Goal: Information Seeking & Learning: Learn about a topic

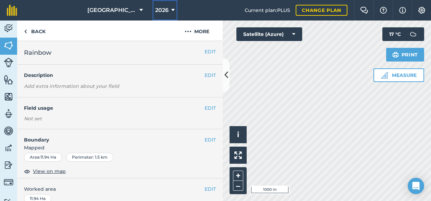
click at [169, 9] on button "2026" at bounding box center [164, 10] width 25 height 21
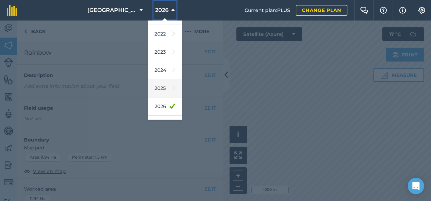
scroll to position [88, 0]
click at [158, 85] on link "2025" at bounding box center [165, 87] width 34 height 18
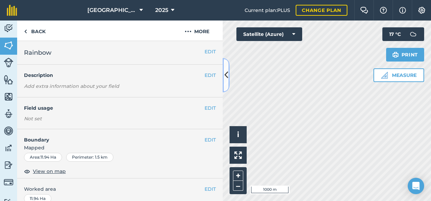
click at [226, 75] on icon at bounding box center [226, 75] width 4 height 12
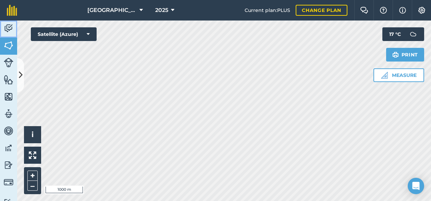
click at [8, 27] on img at bounding box center [9, 28] width 10 height 10
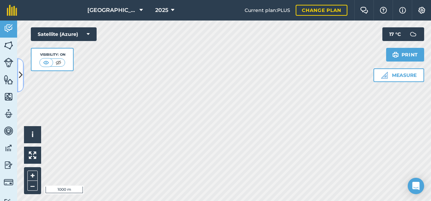
click at [22, 74] on icon at bounding box center [21, 75] width 4 height 12
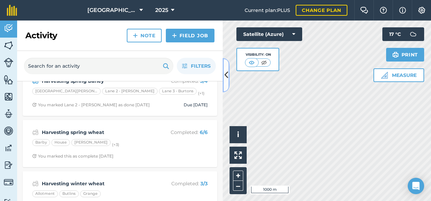
scroll to position [194, 0]
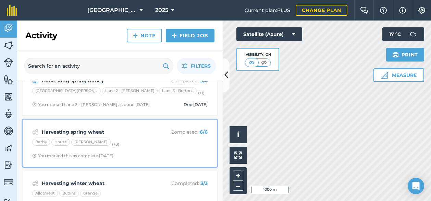
click at [116, 134] on strong "Harvesting spring wheat" at bounding box center [96, 132] width 109 height 8
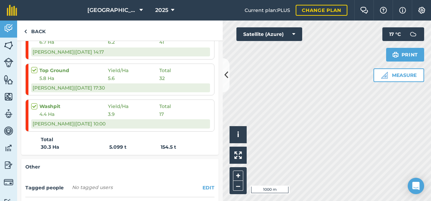
scroll to position [268, 0]
click at [35, 30] on link "Back" at bounding box center [34, 31] width 35 height 20
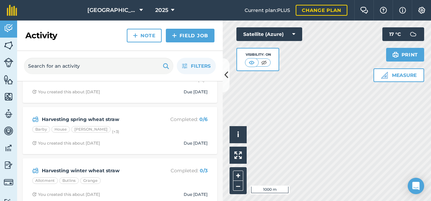
scroll to position [464, 0]
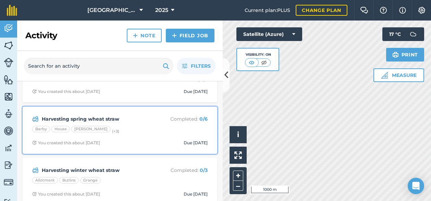
click at [109, 118] on strong "Harvesting spring wheat straw" at bounding box center [96, 119] width 109 height 8
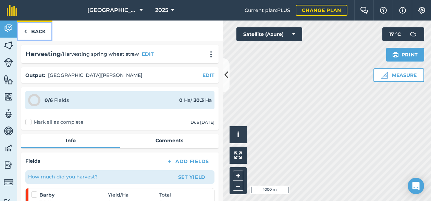
click at [34, 28] on link "Back" at bounding box center [34, 31] width 35 height 20
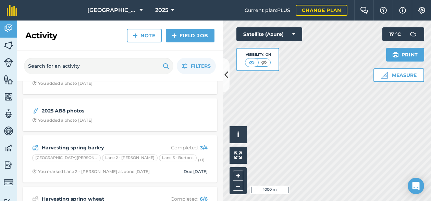
scroll to position [127, 0]
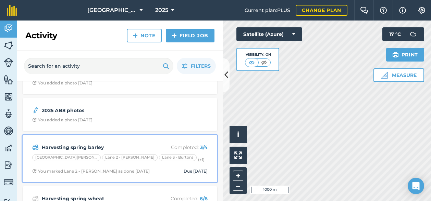
click at [89, 146] on strong "Harvesting spring barley" at bounding box center [96, 148] width 109 height 8
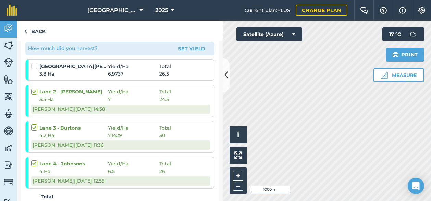
scroll to position [128, 0]
click at [35, 63] on label at bounding box center [35, 63] width 8 height 0
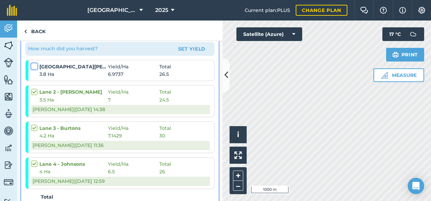
click at [35, 67] on input "checkbox" at bounding box center [33, 65] width 4 height 4
checkbox input "false"
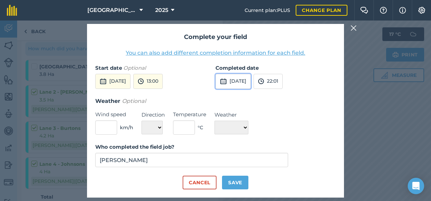
click at [239, 83] on button "[DATE]" at bounding box center [232, 81] width 35 height 15
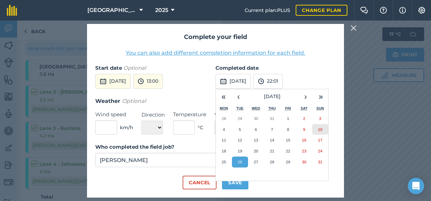
click at [320, 126] on button "10" at bounding box center [320, 129] width 16 height 11
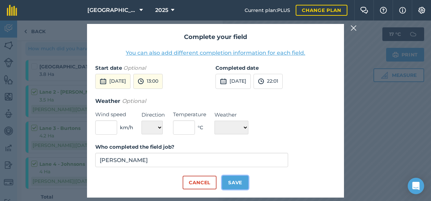
click at [238, 182] on button "Save" at bounding box center [235, 183] width 26 height 14
checkbox input "true"
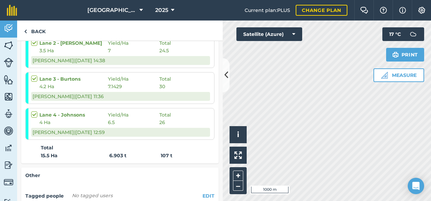
scroll to position [188, 0]
click at [33, 29] on link "Back" at bounding box center [34, 31] width 35 height 20
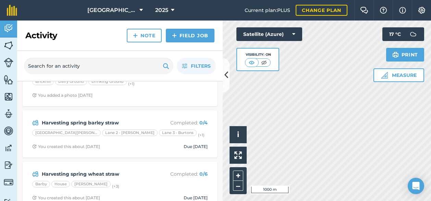
scroll to position [412, 0]
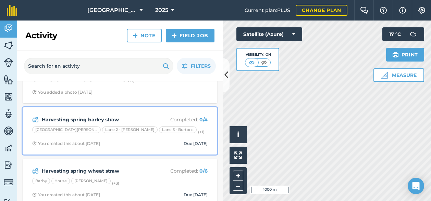
click at [106, 116] on strong "Harvesting spring barley straw" at bounding box center [96, 120] width 109 height 8
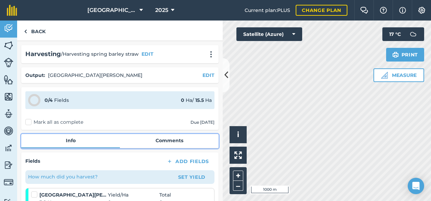
click at [173, 142] on link "Comments" at bounding box center [169, 140] width 99 height 13
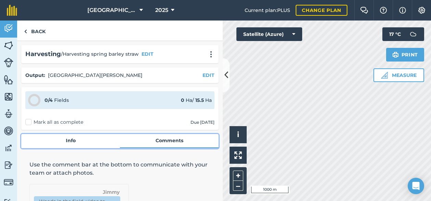
click at [76, 144] on link "Info" at bounding box center [70, 140] width 99 height 13
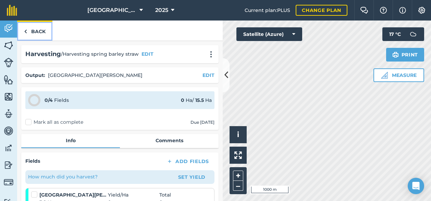
click at [32, 32] on link "Back" at bounding box center [34, 31] width 35 height 20
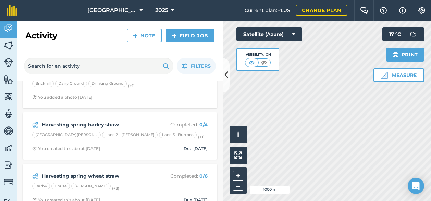
scroll to position [407, 0]
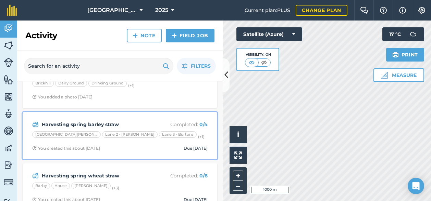
click at [112, 122] on strong "Harvesting spring barley straw" at bounding box center [96, 125] width 109 height 8
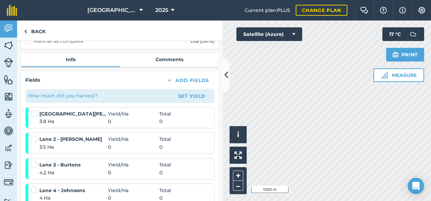
scroll to position [81, 0]
click at [34, 110] on label at bounding box center [35, 110] width 8 height 0
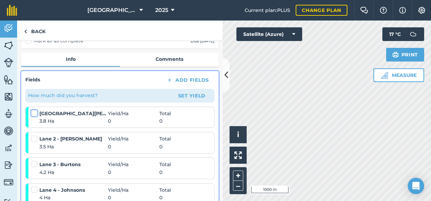
click at [34, 114] on input "checkbox" at bounding box center [33, 112] width 4 height 4
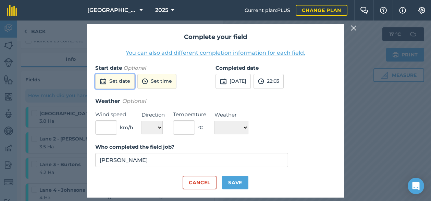
click at [115, 77] on button "Set date" at bounding box center [114, 81] width 39 height 15
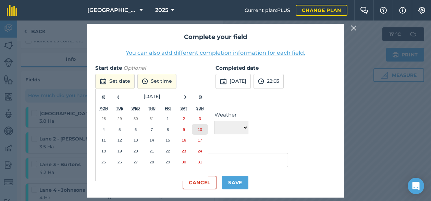
click at [205, 127] on button "10" at bounding box center [200, 129] width 16 height 11
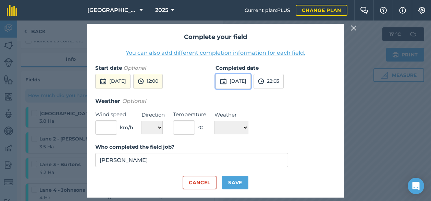
click at [248, 83] on button "[DATE]" at bounding box center [232, 81] width 35 height 15
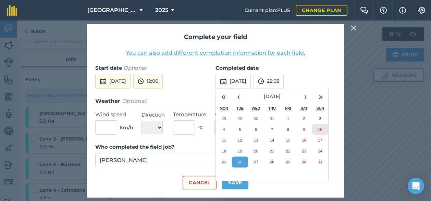
click at [323, 127] on button "10" at bounding box center [320, 129] width 16 height 11
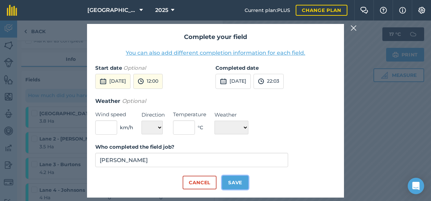
click at [233, 184] on button "Save" at bounding box center [235, 183] width 26 height 14
checkbox input "true"
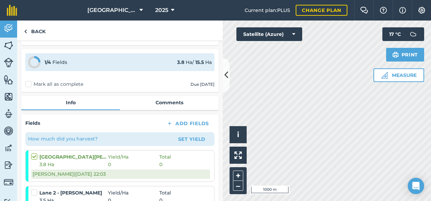
scroll to position [38, 0]
click at [27, 83] on label "Mark all as complete" at bounding box center [54, 83] width 58 height 7
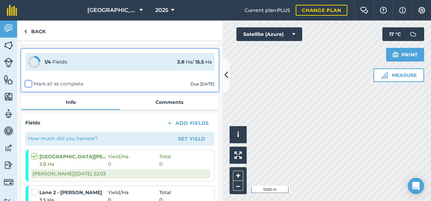
click at [27, 119] on input "Mark all as complete" at bounding box center [27, 121] width 4 height 4
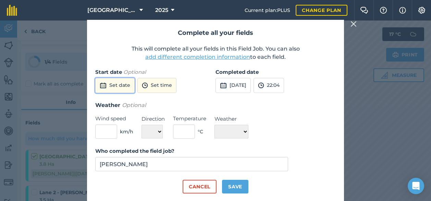
click at [117, 85] on button "Set date" at bounding box center [114, 85] width 39 height 15
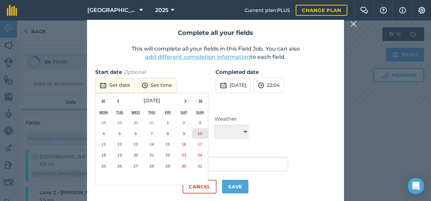
click at [200, 134] on abbr "10" at bounding box center [200, 133] width 4 height 4
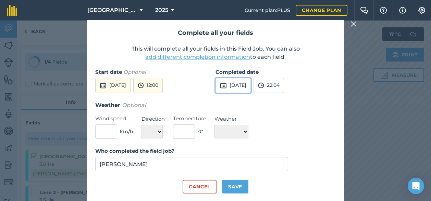
click at [250, 89] on button "[DATE]" at bounding box center [232, 85] width 35 height 15
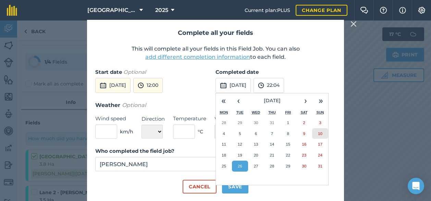
click at [323, 135] on button "10" at bounding box center [320, 133] width 16 height 11
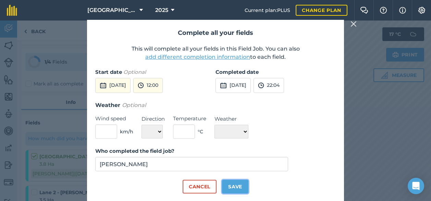
click at [239, 184] on button "Save" at bounding box center [235, 187] width 26 height 14
checkbox input "true"
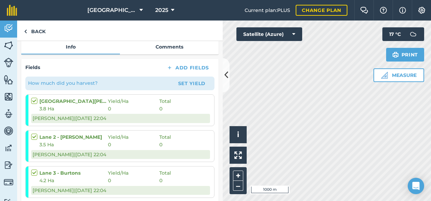
scroll to position [94, 0]
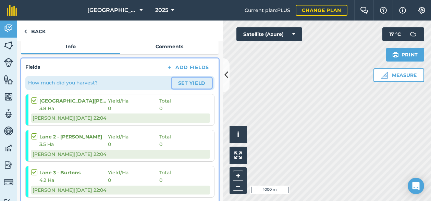
click at [187, 78] on button "Set Yield" at bounding box center [192, 83] width 40 height 11
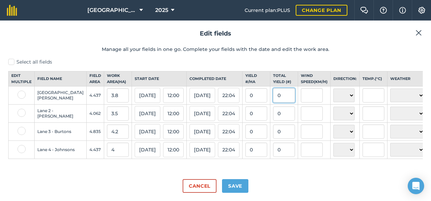
drag, startPoint x: 264, startPoint y: 103, endPoint x: 253, endPoint y: 103, distance: 10.3
click at [273, 103] on input "0" at bounding box center [284, 95] width 22 height 14
type input "23"
type input "6.052631578947369"
click at [273, 116] on input "0" at bounding box center [284, 113] width 22 height 14
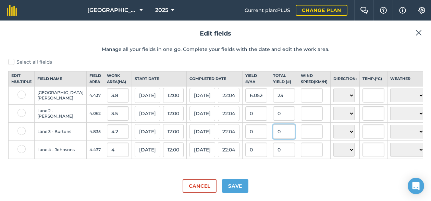
drag, startPoint x: 262, startPoint y: 138, endPoint x: 251, endPoint y: 139, distance: 11.7
click at [273, 139] on input "0" at bounding box center [284, 132] width 22 height 14
type input "24"
type input "5.714285714285714"
click at [313, 185] on div "Cancel Save" at bounding box center [215, 183] width 414 height 19
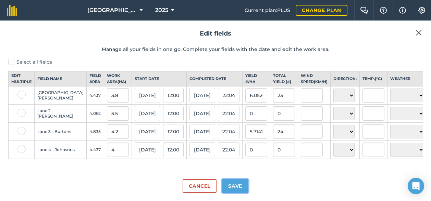
click at [235, 187] on button "Save" at bounding box center [235, 186] width 26 height 14
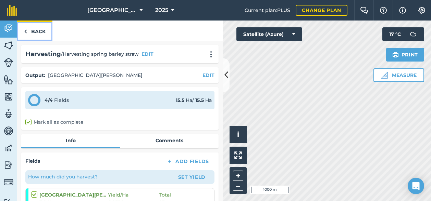
click at [35, 32] on link "Back" at bounding box center [34, 31] width 35 height 20
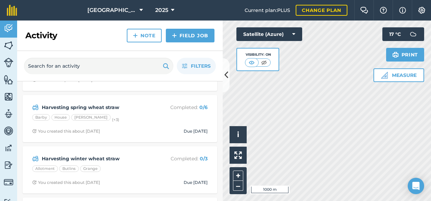
scroll to position [476, 0]
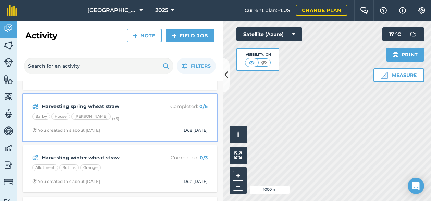
click at [118, 107] on strong "Harvesting spring wheat straw" at bounding box center [96, 107] width 109 height 8
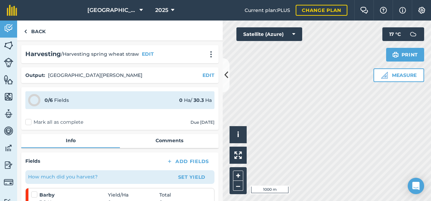
click at [28, 123] on label "Mark all as complete" at bounding box center [54, 122] width 58 height 7
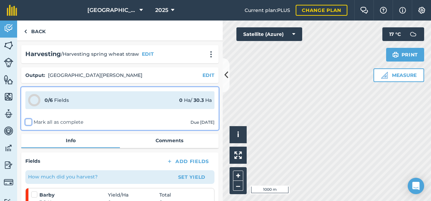
click at [28, 123] on input "Mark all as complete" at bounding box center [27, 121] width 4 height 4
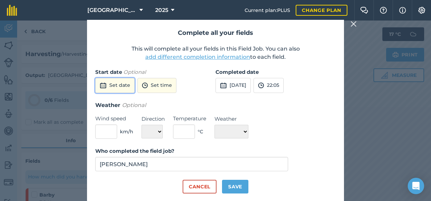
click at [125, 90] on button "Set date" at bounding box center [114, 85] width 39 height 15
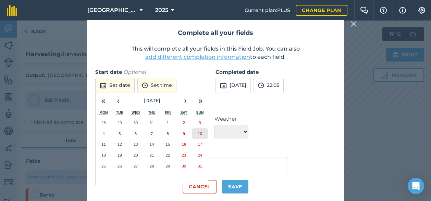
click at [201, 134] on abbr "10" at bounding box center [200, 133] width 4 height 4
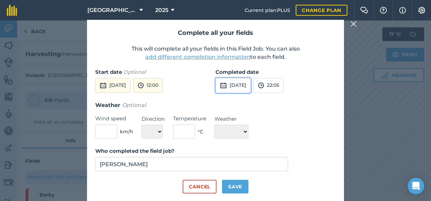
click at [233, 87] on button "[DATE]" at bounding box center [232, 85] width 35 height 15
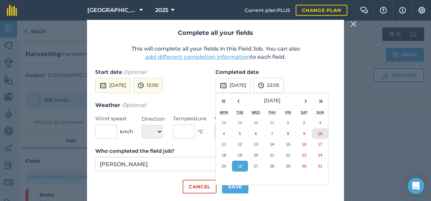
click at [322, 136] on button "10" at bounding box center [320, 133] width 16 height 11
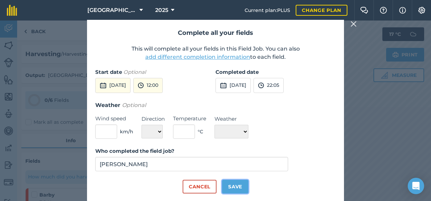
click at [238, 182] on button "Save" at bounding box center [235, 187] width 26 height 14
checkbox input "true"
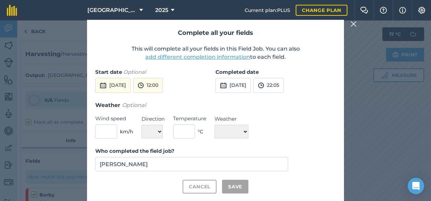
checkbox input "true"
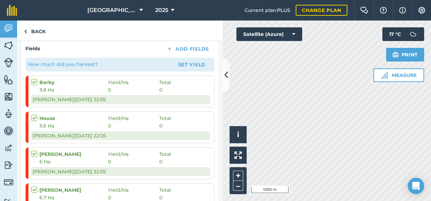
scroll to position [113, 0]
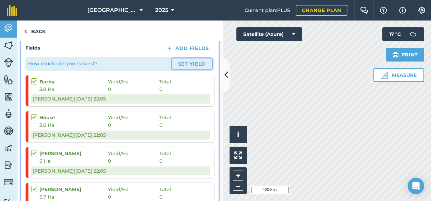
click at [195, 65] on button "Set Yield" at bounding box center [192, 64] width 40 height 11
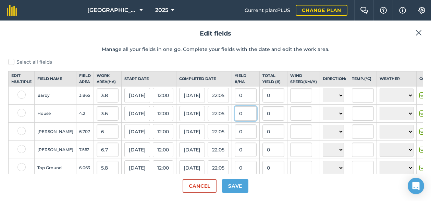
drag, startPoint x: 233, startPoint y: 122, endPoint x: 217, endPoint y: 122, distance: 15.8
click at [232, 122] on td "0" at bounding box center [246, 114] width 28 height 18
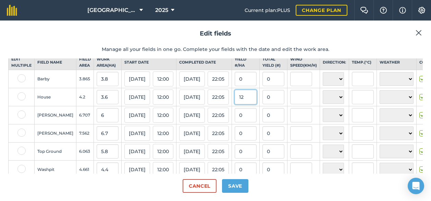
scroll to position [17, 0]
type input "12"
type input "43.2"
click at [235, 138] on input "0" at bounding box center [246, 133] width 22 height 14
drag, startPoint x: 265, startPoint y: 102, endPoint x: 252, endPoint y: 102, distance: 13.4
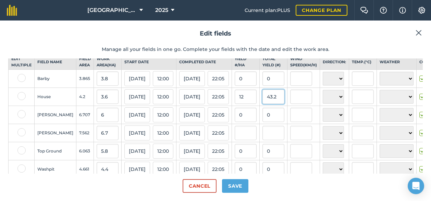
click at [262, 102] on input "43.2" at bounding box center [273, 97] width 22 height 14
type input "12"
type input "3.333333333333333"
click at [262, 138] on input "text" at bounding box center [273, 133] width 22 height 14
type input "31"
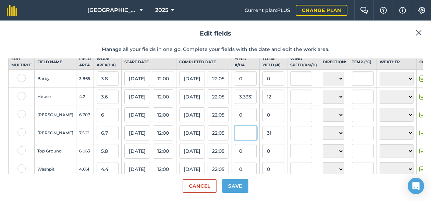
type input "4.626865671641791"
click at [235, 138] on input "4.626865671641791" at bounding box center [246, 133] width 22 height 14
click at [262, 159] on input "0" at bounding box center [273, 151] width 22 height 14
type input "14"
type input "2.413793103448276"
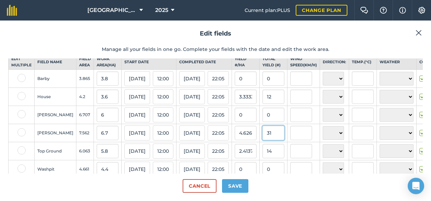
click at [262, 140] on input "31" at bounding box center [273, 133] width 22 height 14
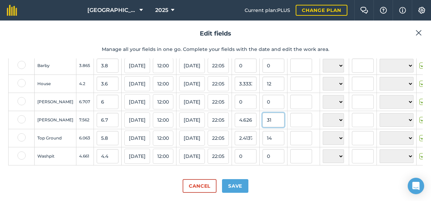
scroll to position [40, 0]
click at [231, 184] on button "Save" at bounding box center [235, 186] width 26 height 14
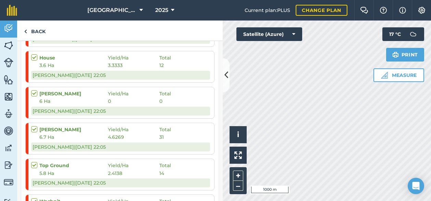
scroll to position [169, 0]
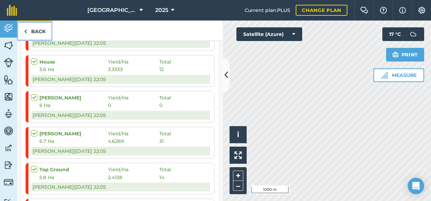
click at [37, 29] on link "Back" at bounding box center [34, 31] width 35 height 20
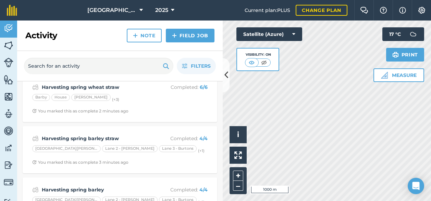
scroll to position [12, 0]
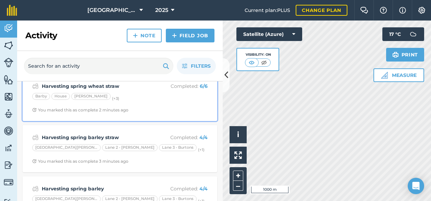
click at [146, 98] on div "[PERSON_NAME] (+ 3 )" at bounding box center [119, 97] width 175 height 9
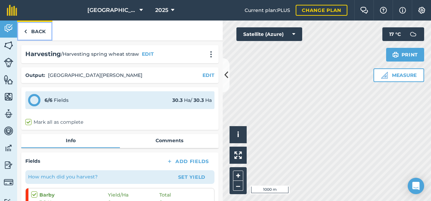
click at [34, 30] on link "Back" at bounding box center [34, 31] width 35 height 20
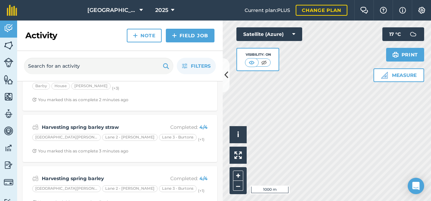
scroll to position [25, 0]
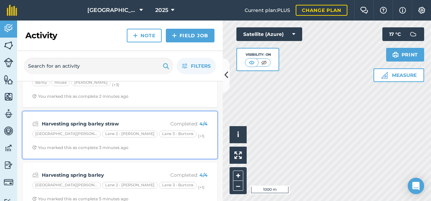
click at [118, 122] on strong "Harvesting spring barley straw" at bounding box center [96, 124] width 109 height 8
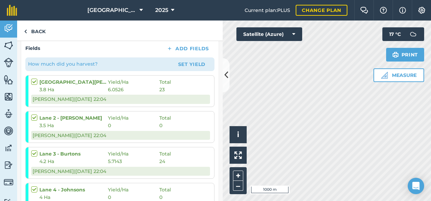
scroll to position [112, 0]
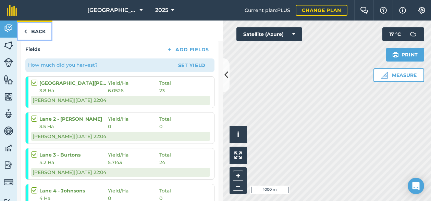
click at [42, 32] on link "Back" at bounding box center [34, 31] width 35 height 20
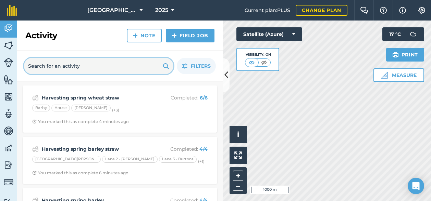
click at [67, 62] on input "text" at bounding box center [98, 66] width 149 height 16
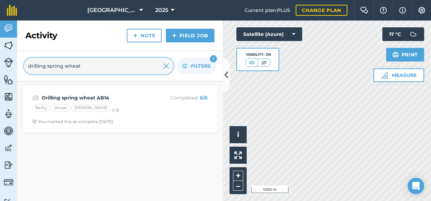
type input "drilling spring wheat"
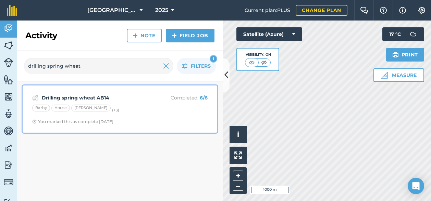
click at [104, 95] on strong "Drilling spring wheat AB14" at bounding box center [96, 98] width 109 height 8
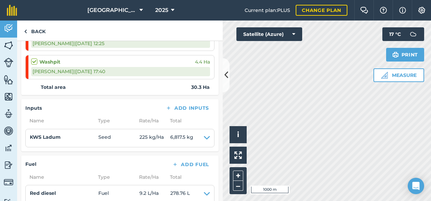
scroll to position [238, 0]
click at [35, 28] on link "Back" at bounding box center [34, 31] width 35 height 20
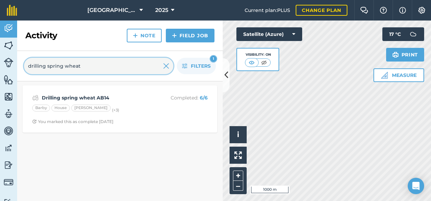
drag, startPoint x: 65, startPoint y: 66, endPoint x: 93, endPoint y: 64, distance: 28.1
click at [92, 64] on input "drilling spring wheat" at bounding box center [98, 66] width 149 height 16
type input "drilling spring barley"
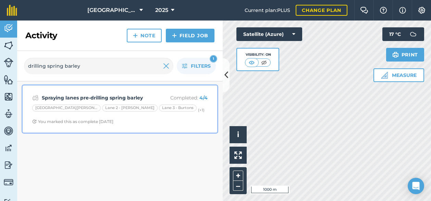
click at [108, 100] on strong "Spraying lanes pre-drilling spring barley" at bounding box center [96, 98] width 109 height 8
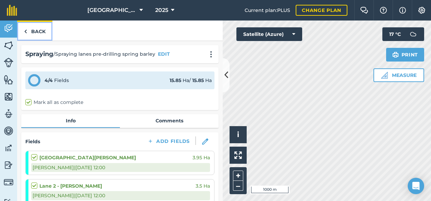
click at [35, 30] on link "Back" at bounding box center [34, 31] width 35 height 20
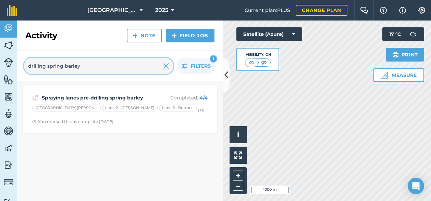
drag, startPoint x: 79, startPoint y: 65, endPoint x: 45, endPoint y: 68, distance: 34.4
click at [45, 68] on input "drilling spring barley" at bounding box center [98, 66] width 149 height 16
type input "drilling Planet"
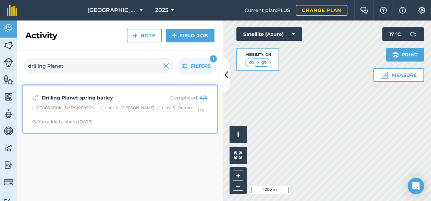
click at [76, 97] on strong "Drilling Planet spring barley" at bounding box center [96, 98] width 109 height 8
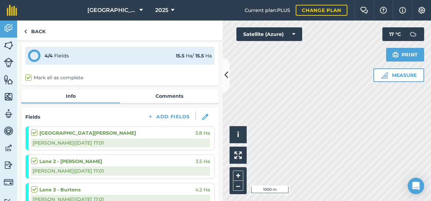
scroll to position [24, 0]
click at [9, 167] on img at bounding box center [9, 165] width 10 height 10
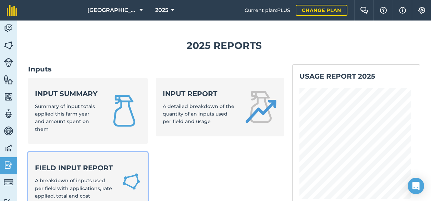
click at [95, 161] on link "Field Input Report A breakdown of inputs used per field with applications, rate…" at bounding box center [87, 181] width 119 height 59
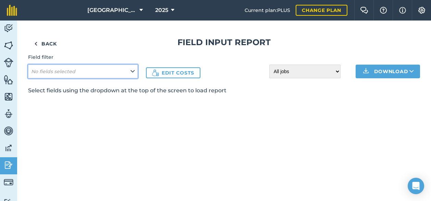
click at [126, 74] on button "No fields selected" at bounding box center [83, 72] width 110 height 14
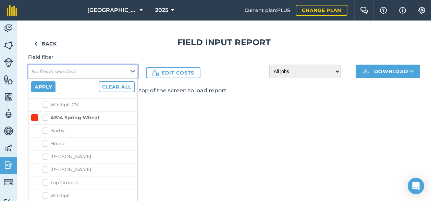
scroll to position [996, 0]
click at [47, 178] on label "Top Ground" at bounding box center [88, 181] width 92 height 7
click at [47, 178] on input "Top Ground" at bounding box center [44, 180] width 4 height 4
checkbox input "true"
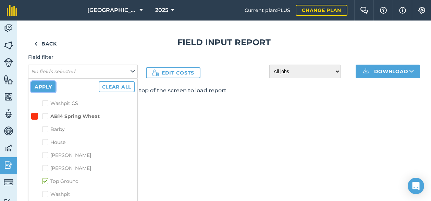
click at [41, 87] on button "Apply" at bounding box center [43, 86] width 24 height 11
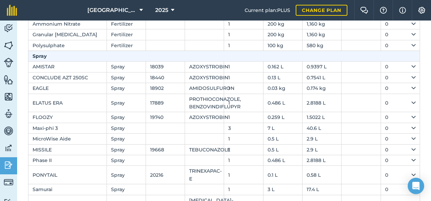
scroll to position [0, 0]
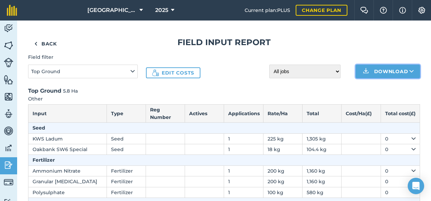
click at [409, 74] on icon at bounding box center [411, 71] width 4 height 7
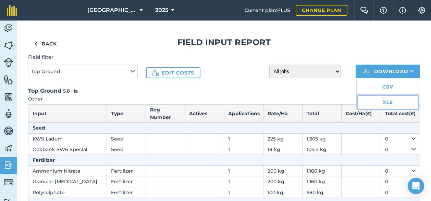
click at [380, 102] on link "XLS" at bounding box center [387, 102] width 62 height 15
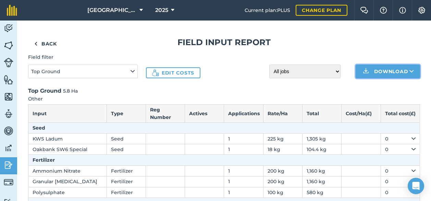
click at [362, 70] on img at bounding box center [366, 71] width 8 height 8
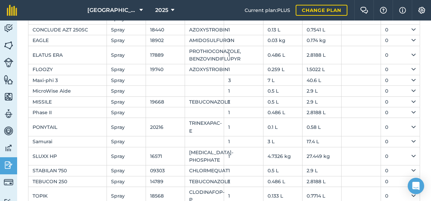
scroll to position [237, 0]
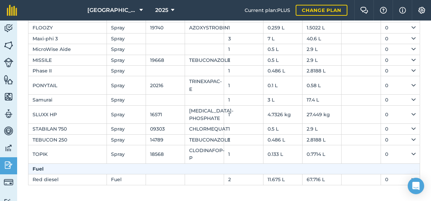
drag, startPoint x: 28, startPoint y: 73, endPoint x: 395, endPoint y: 204, distance: 389.2
click at [395, 201] on html "[GEOGRAPHIC_DATA] 2025 Current plan : PLUS Change plan Farm Chat Help Info Sett…" at bounding box center [215, 100] width 431 height 201
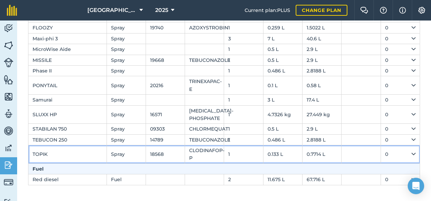
scroll to position [0, 0]
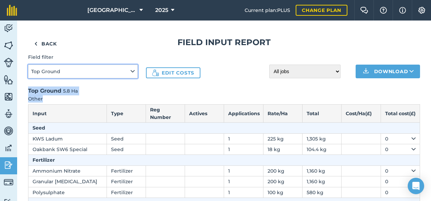
click at [100, 71] on button "Top Ground" at bounding box center [83, 72] width 110 height 14
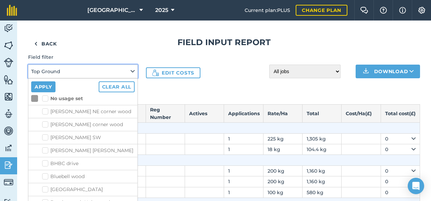
scroll to position [5, 0]
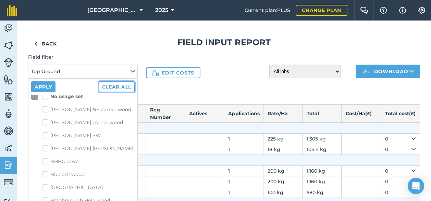
click at [114, 87] on button "Clear all" at bounding box center [117, 86] width 36 height 11
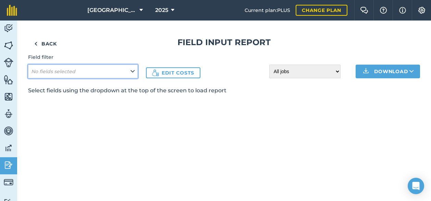
click at [85, 71] on button "No fields selected" at bounding box center [83, 72] width 110 height 14
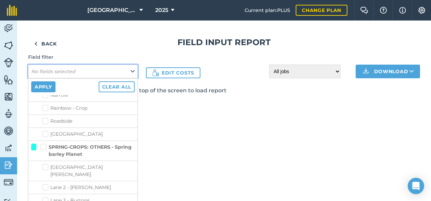
scroll to position [2058, 0]
click at [46, 197] on label "Lane 3 - Burtons" at bounding box center [88, 200] width 92 height 7
click at [46, 197] on input "Lane 3 - Burtons" at bounding box center [44, 199] width 4 height 4
checkbox input "true"
click at [53, 85] on button "Apply" at bounding box center [43, 86] width 24 height 11
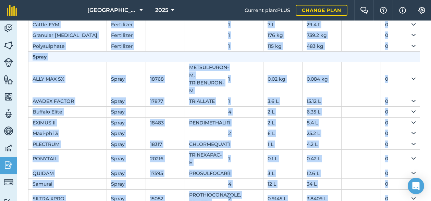
scroll to position [220, 0]
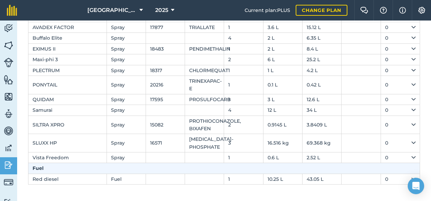
drag, startPoint x: 29, startPoint y: 91, endPoint x: 338, endPoint y: 208, distance: 329.8
click at [338, 201] on html "[GEOGRAPHIC_DATA] 2025 Current plan : PLUS Change plan Farm Chat Help Info Sett…" at bounding box center [215, 100] width 431 height 201
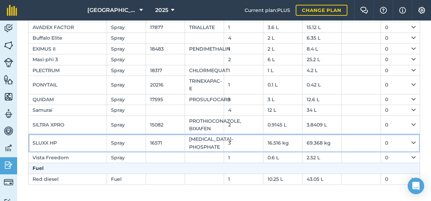
scroll to position [0, 0]
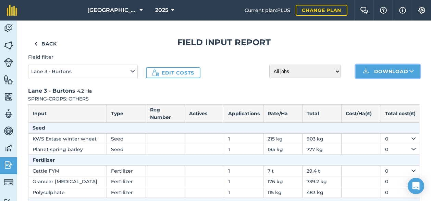
click at [396, 69] on button "Download" at bounding box center [387, 72] width 64 height 14
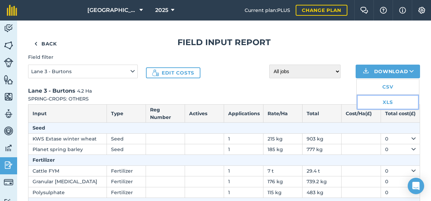
click at [385, 102] on link "XLS" at bounding box center [387, 102] width 62 height 15
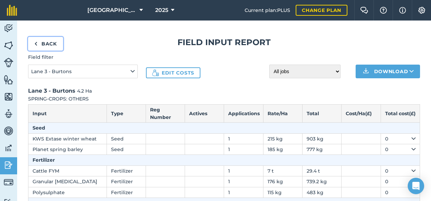
click at [44, 47] on link "Back" at bounding box center [45, 44] width 35 height 14
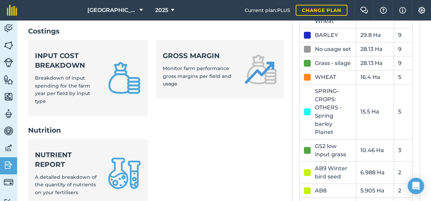
scroll to position [276, 0]
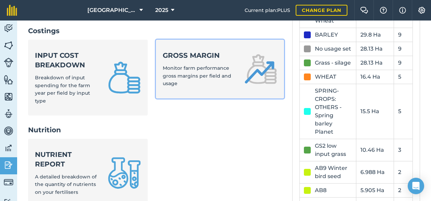
click at [207, 68] on span "Monitor farm performance gross margins per field and usage" at bounding box center [197, 76] width 68 height 22
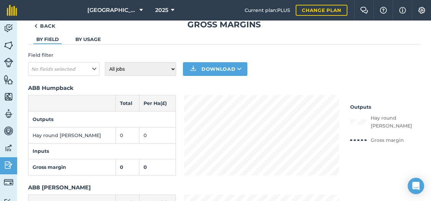
scroll to position [17, 0]
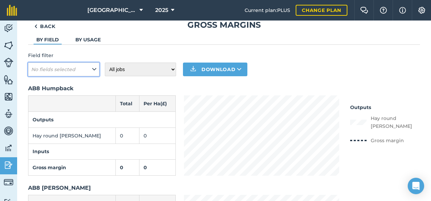
click at [72, 66] on em "No fields selected" at bounding box center [53, 69] width 44 height 6
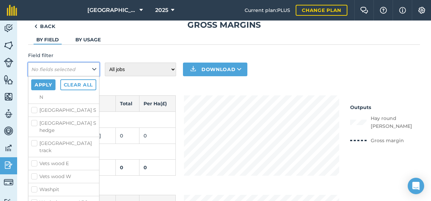
scroll to position [1975, 0]
click at [36, 185] on label "Washpit" at bounding box center [63, 188] width 65 height 7
click at [36, 185] on input "Washpit" at bounding box center [33, 187] width 4 height 4
checkbox input "true"
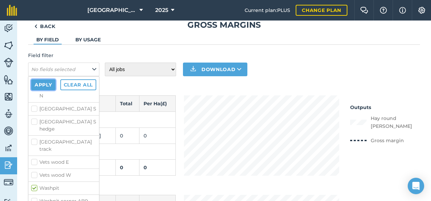
click at [39, 83] on button "Apply" at bounding box center [43, 84] width 24 height 11
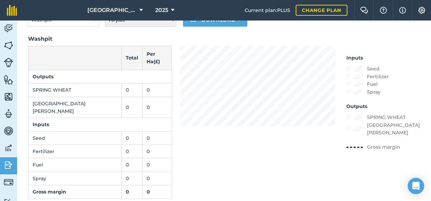
scroll to position [0, 0]
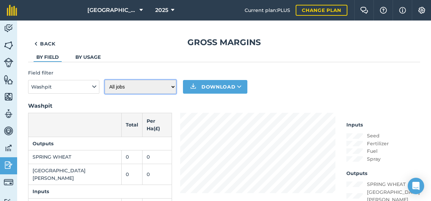
click at [146, 83] on select "All jobs Incomplete jobs Complete jobs" at bounding box center [140, 87] width 71 height 14
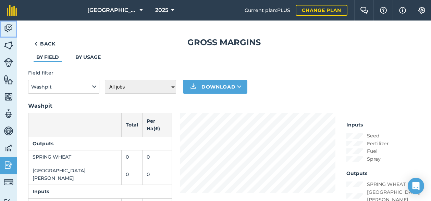
click at [11, 25] on img at bounding box center [9, 28] width 10 height 10
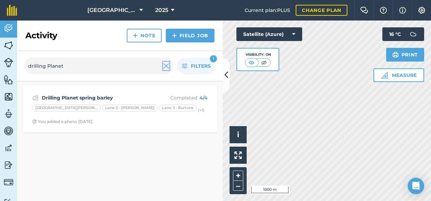
click at [164, 66] on img at bounding box center [166, 66] width 6 height 8
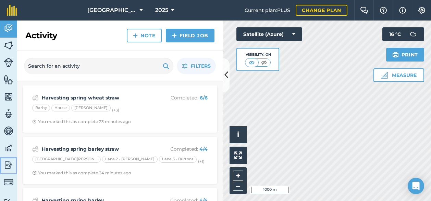
click at [7, 164] on img at bounding box center [9, 165] width 10 height 10
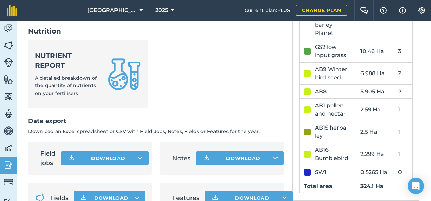
scroll to position [398, 0]
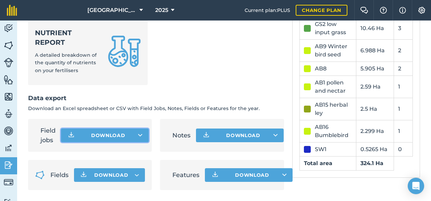
click at [139, 135] on icon at bounding box center [140, 135] width 4 height 7
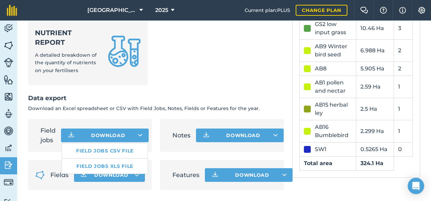
click at [176, 63] on ul "Nutrient report A detailed breakdown of the quantity of nutrients on your ferti…" at bounding box center [156, 55] width 256 height 76
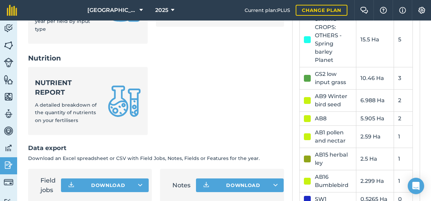
scroll to position [325, 0]
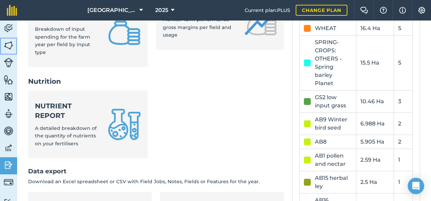
click at [11, 47] on img at bounding box center [9, 45] width 10 height 10
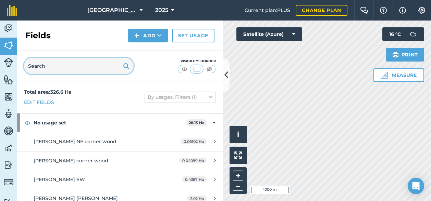
click at [68, 66] on input "text" at bounding box center [79, 66] width 110 height 16
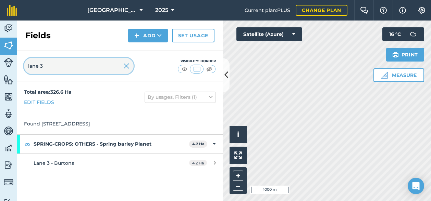
type input "lane 3"
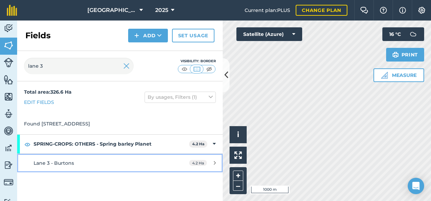
click at [68, 164] on span "Lane 3 - Burtons" at bounding box center [54, 163] width 40 height 6
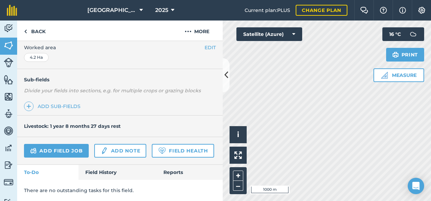
scroll to position [160, 0]
click at [107, 168] on link "Field History" at bounding box center [117, 172] width 78 height 15
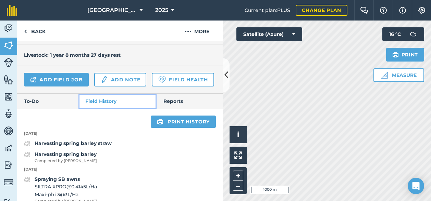
scroll to position [213, 0]
